Goal: Check status: Check status

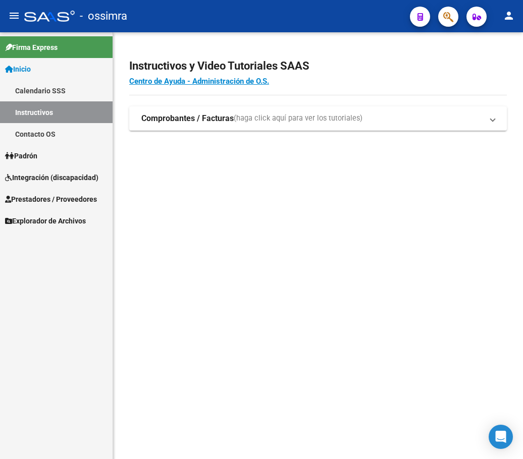
click at [56, 181] on span "Integración (discapacidad)" at bounding box center [51, 177] width 93 height 11
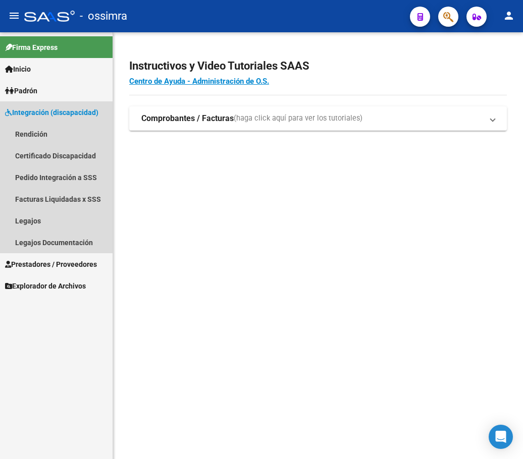
click at [67, 112] on span "Integración (discapacidad)" at bounding box center [51, 112] width 93 height 11
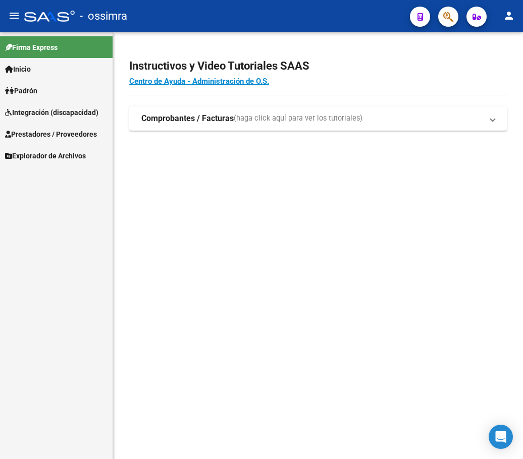
click at [62, 133] on span "Prestadores / Proveedores" at bounding box center [51, 134] width 92 height 11
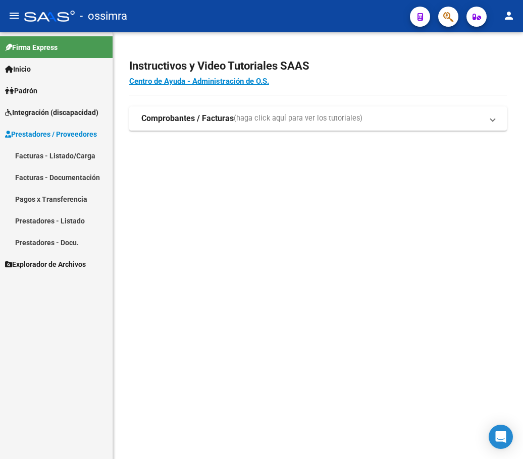
click at [46, 153] on link "Facturas - Listado/Carga" at bounding box center [56, 156] width 113 height 22
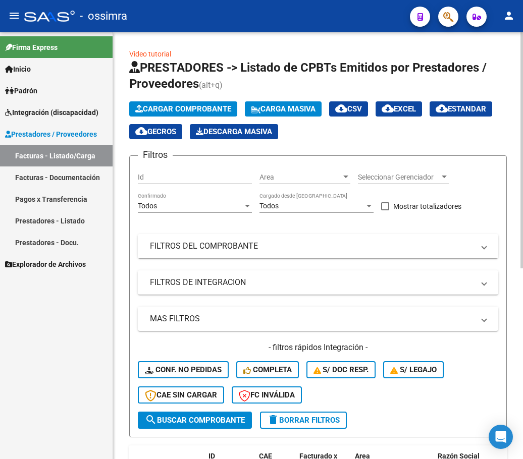
click at [232, 253] on mat-expansion-panel-header "FILTROS DEL COMPROBANTE" at bounding box center [318, 246] width 360 height 24
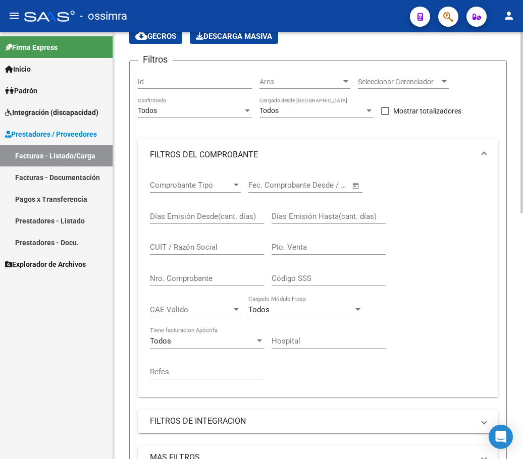
scroll to position [101, 0]
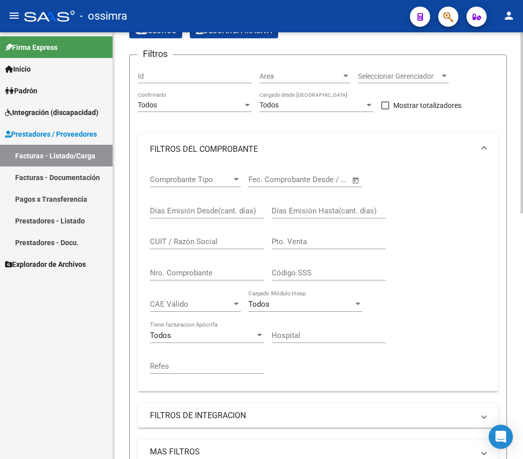
click at [210, 276] on input "Nro. Comprobante" at bounding box center [207, 273] width 114 height 9
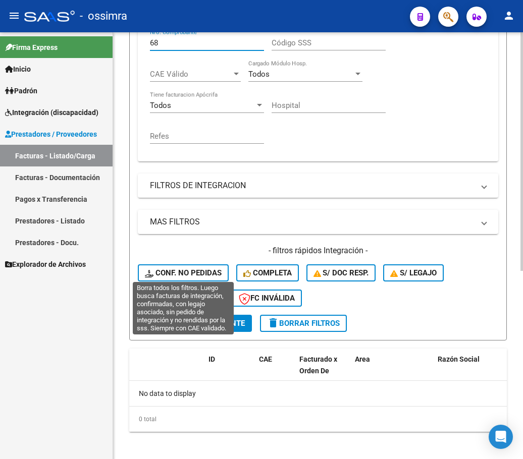
scroll to position [336, 0]
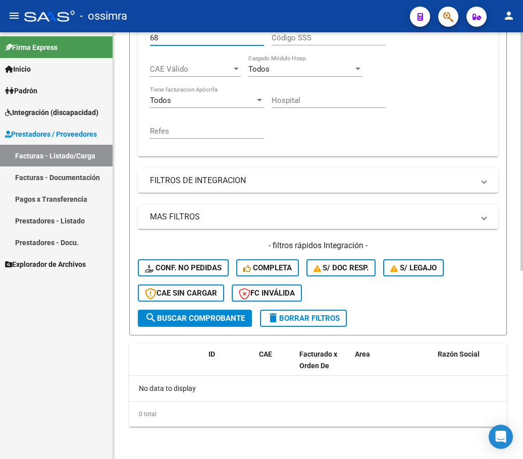
type input "68"
click at [207, 317] on span "search Buscar Comprobante" at bounding box center [195, 318] width 100 height 9
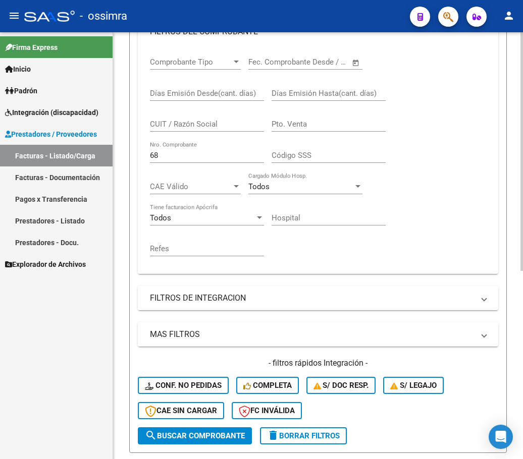
scroll to position [252, 0]
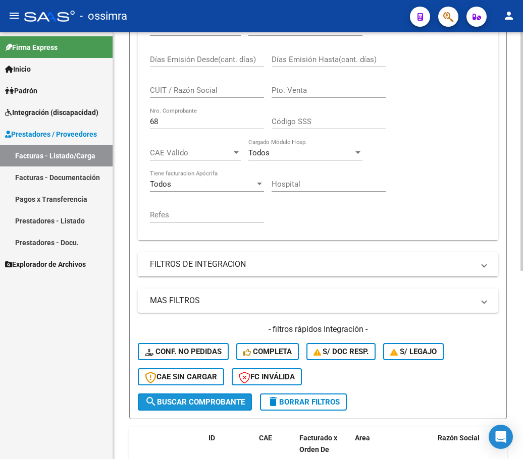
click at [201, 407] on span "search Buscar Comprobante" at bounding box center [195, 402] width 100 height 9
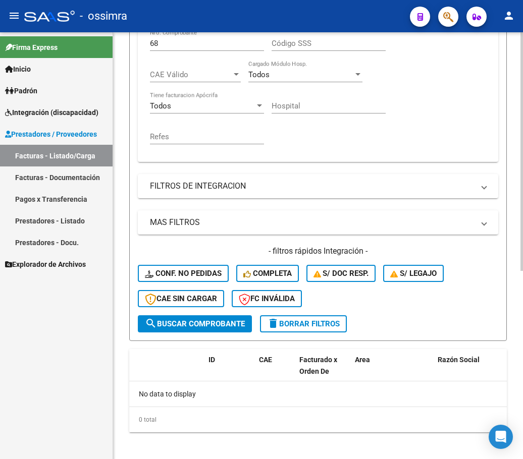
scroll to position [336, 0]
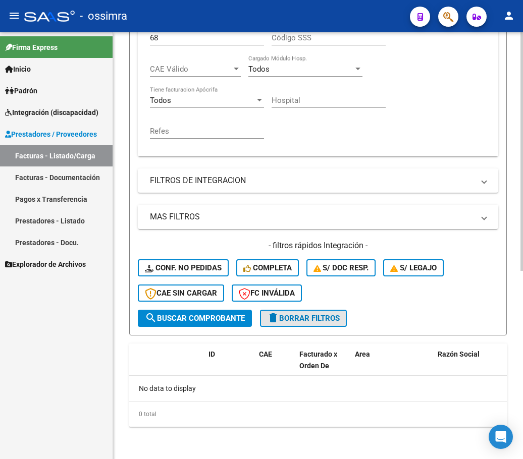
click at [288, 313] on button "delete Borrar Filtros" at bounding box center [303, 318] width 87 height 17
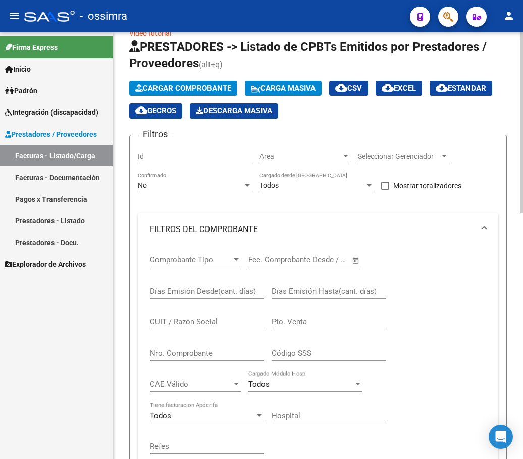
scroll to position [0, 0]
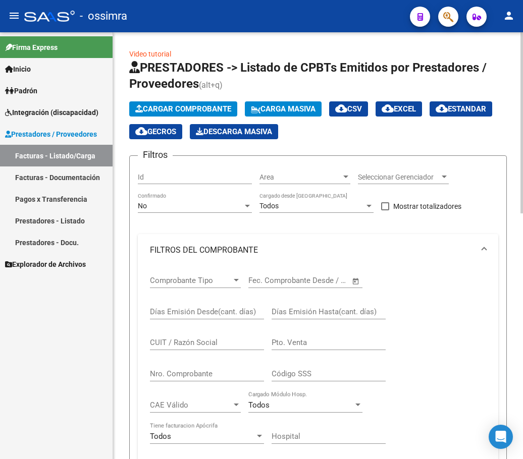
click at [196, 206] on div "No" at bounding box center [190, 206] width 105 height 9
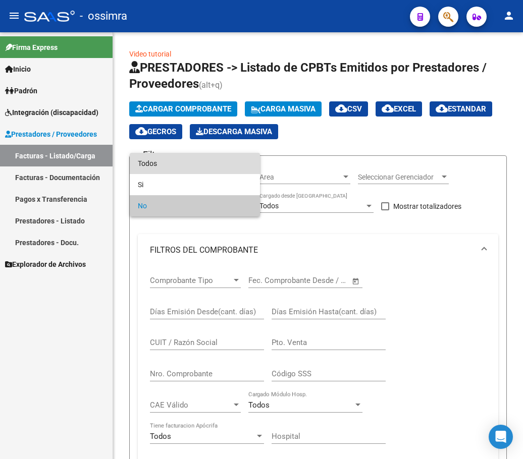
click at [190, 157] on span "Todos" at bounding box center [195, 163] width 114 height 21
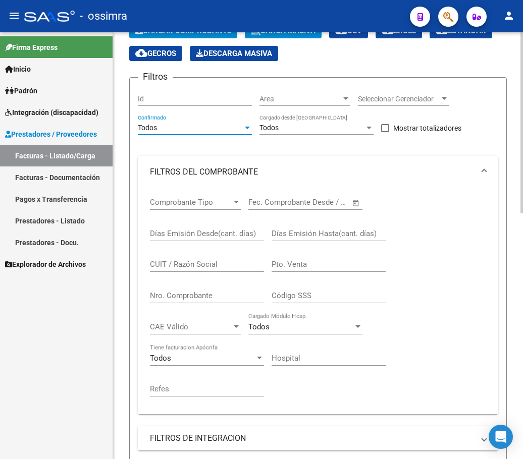
scroll to position [101, 0]
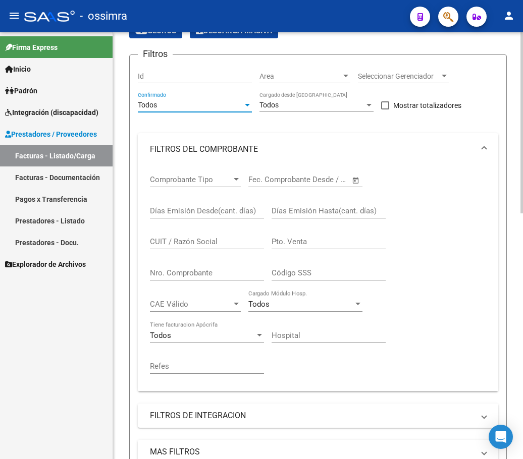
click at [184, 274] on input "Nro. Comprobante" at bounding box center [207, 273] width 114 height 9
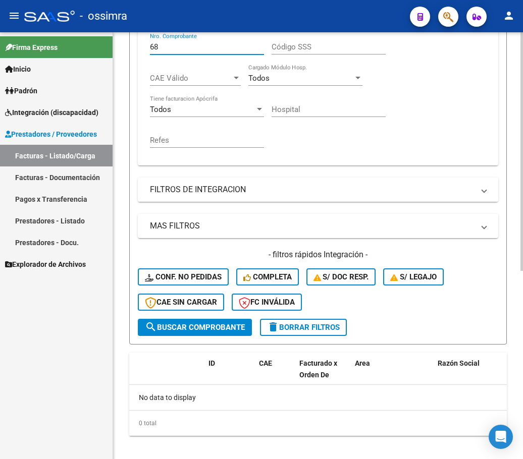
scroll to position [336, 0]
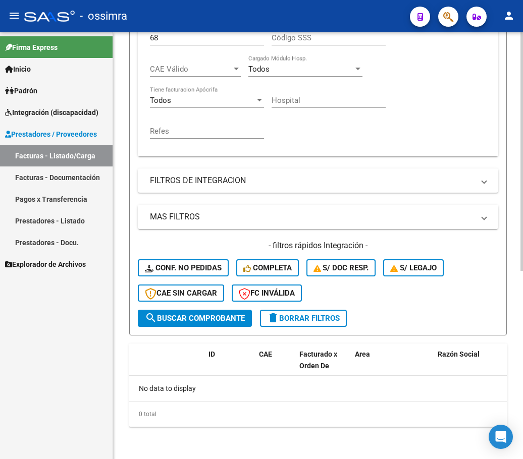
click at [222, 329] on form "Filtros Id Area Area Seleccionar Gerenciador Seleccionar Gerenciador Todos Conf…" at bounding box center [318, 77] width 378 height 516
click at [226, 315] on span "search Buscar Comprobante" at bounding box center [195, 318] width 100 height 9
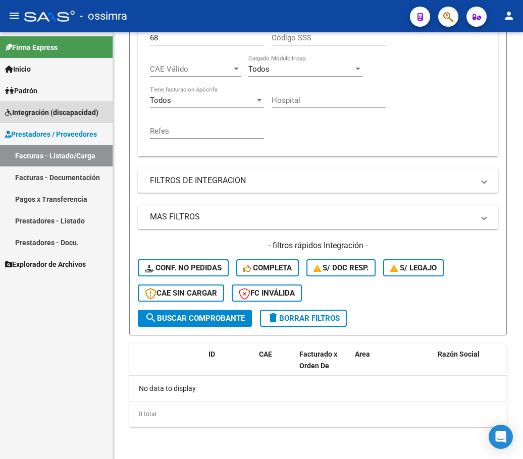
click at [31, 114] on span "Integración (discapacidad)" at bounding box center [51, 112] width 93 height 11
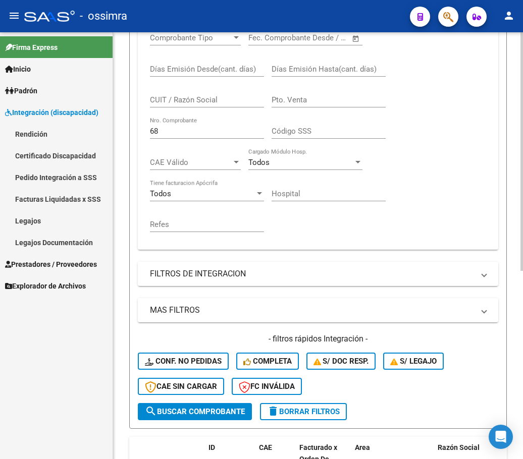
scroll to position [235, 0]
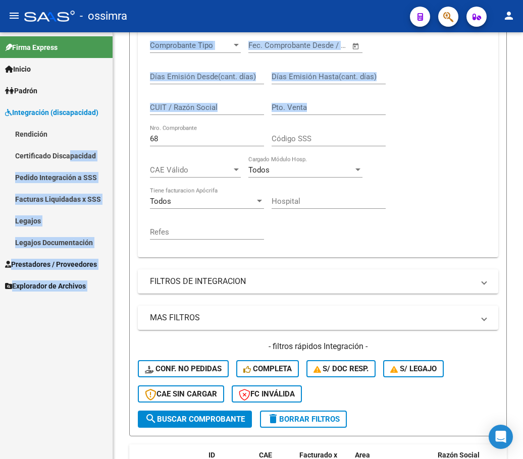
drag, startPoint x: 184, startPoint y: 132, endPoint x: 68, endPoint y: 166, distance: 120.3
click at [68, 166] on mat-sidenav-container "Firma Express Inicio Calendario SSS Instructivos Contacto OS Padrón Afiliados E…" at bounding box center [261, 245] width 523 height 427
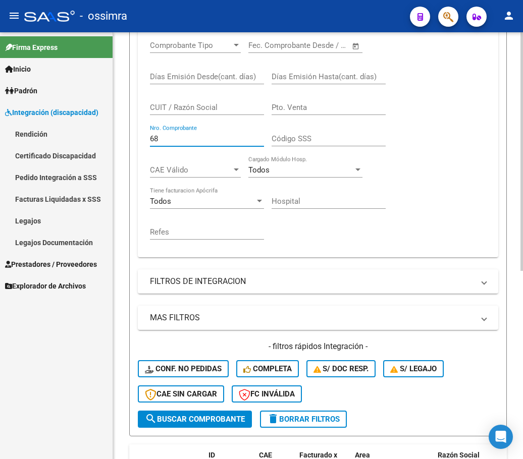
drag, startPoint x: 165, startPoint y: 140, endPoint x: 129, endPoint y: 147, distance: 36.4
click at [129, 147] on div "Video tutorial PRESTADORES -> Listado de CPBTs Emitidos por Prestadores / Prove…" at bounding box center [318, 178] width 410 height 763
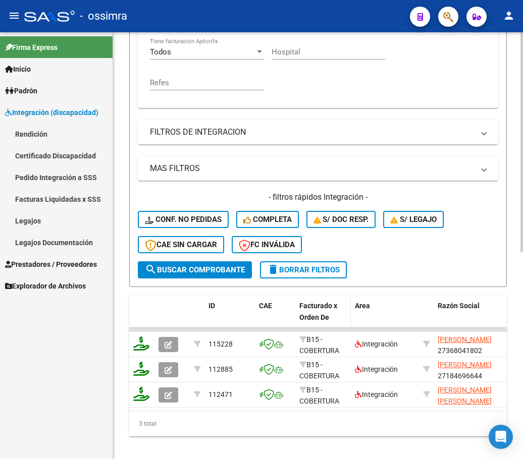
scroll to position [402, 0]
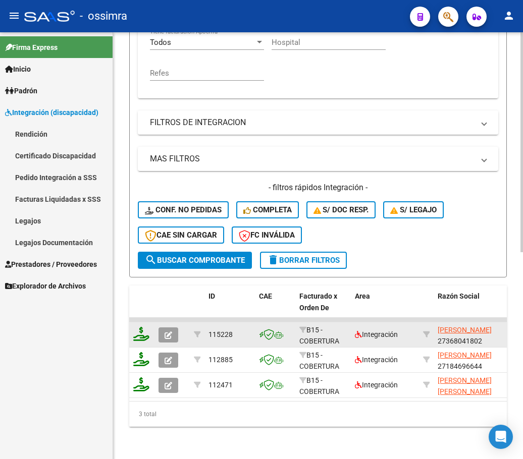
type input "592"
click at [167, 332] on icon "button" at bounding box center [169, 336] width 8 height 8
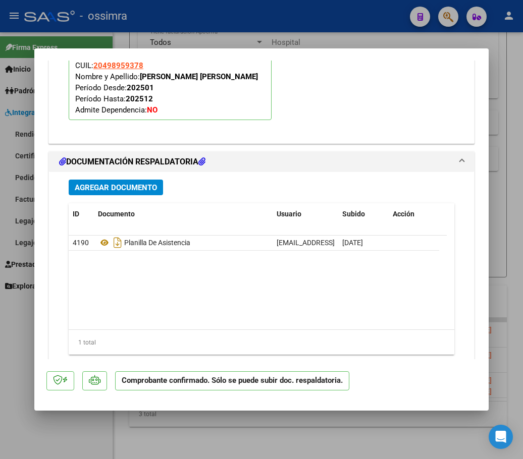
scroll to position [1161, 0]
